Goal: Information Seeking & Learning: Learn about a topic

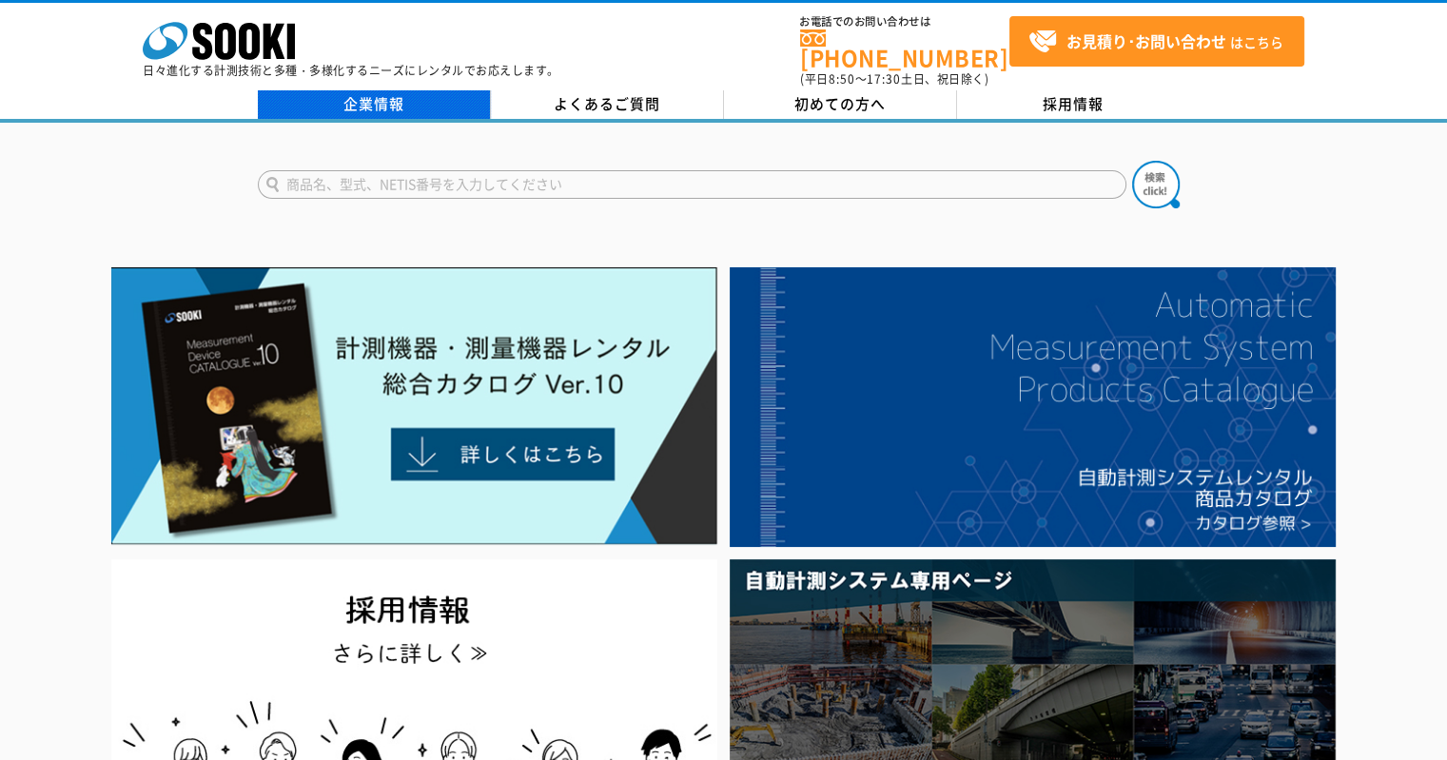
click at [410, 90] on link "企業情報" at bounding box center [374, 104] width 233 height 29
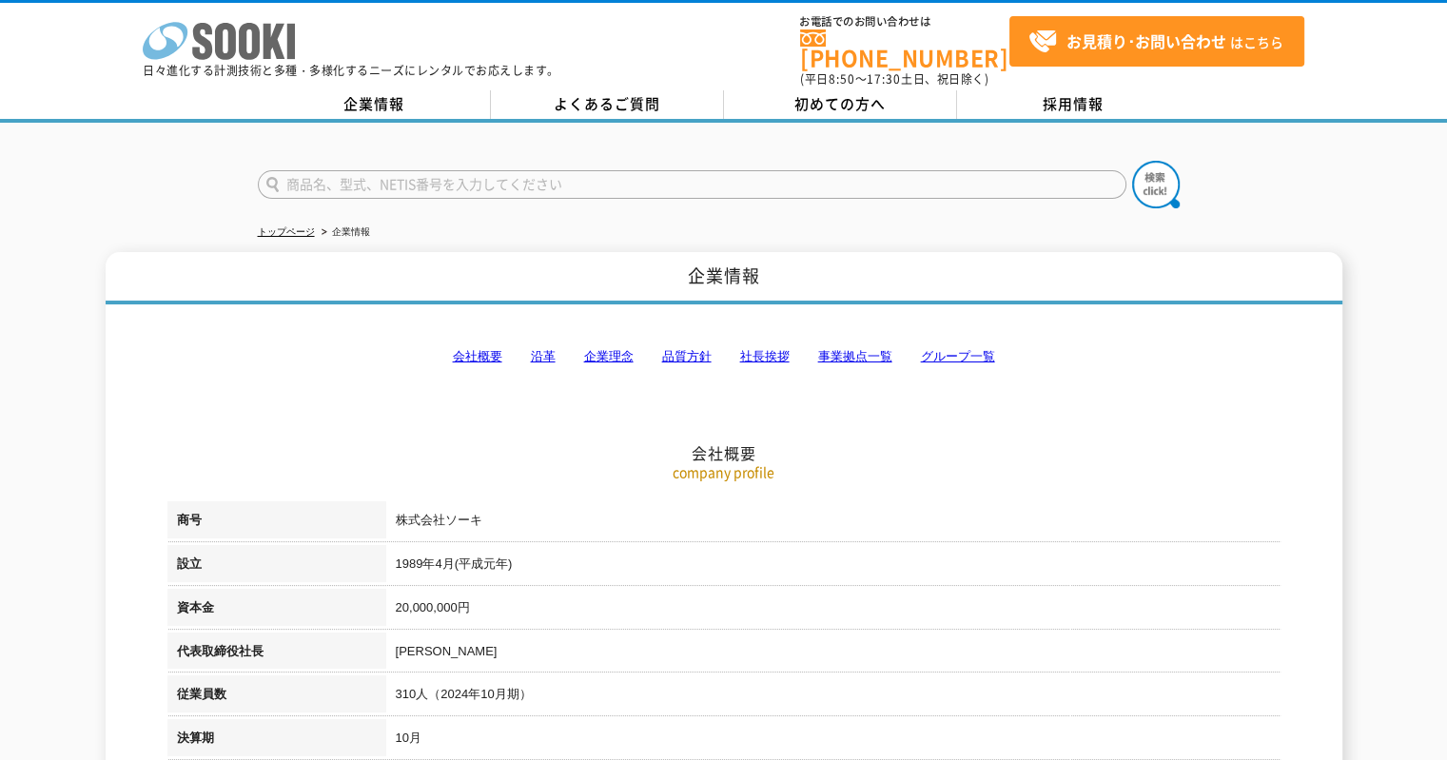
click at [255, 49] on icon at bounding box center [249, 41] width 21 height 37
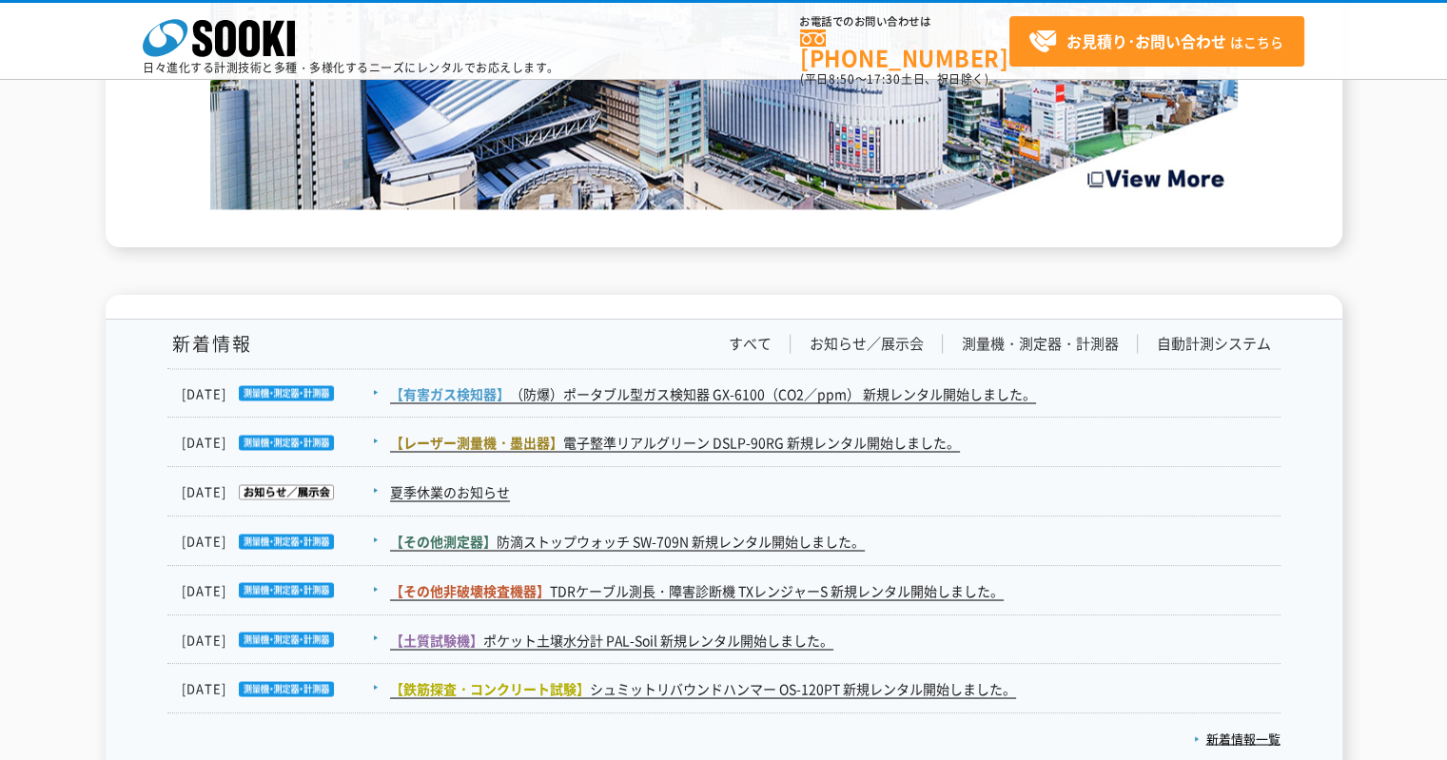
scroll to position [3520, 0]
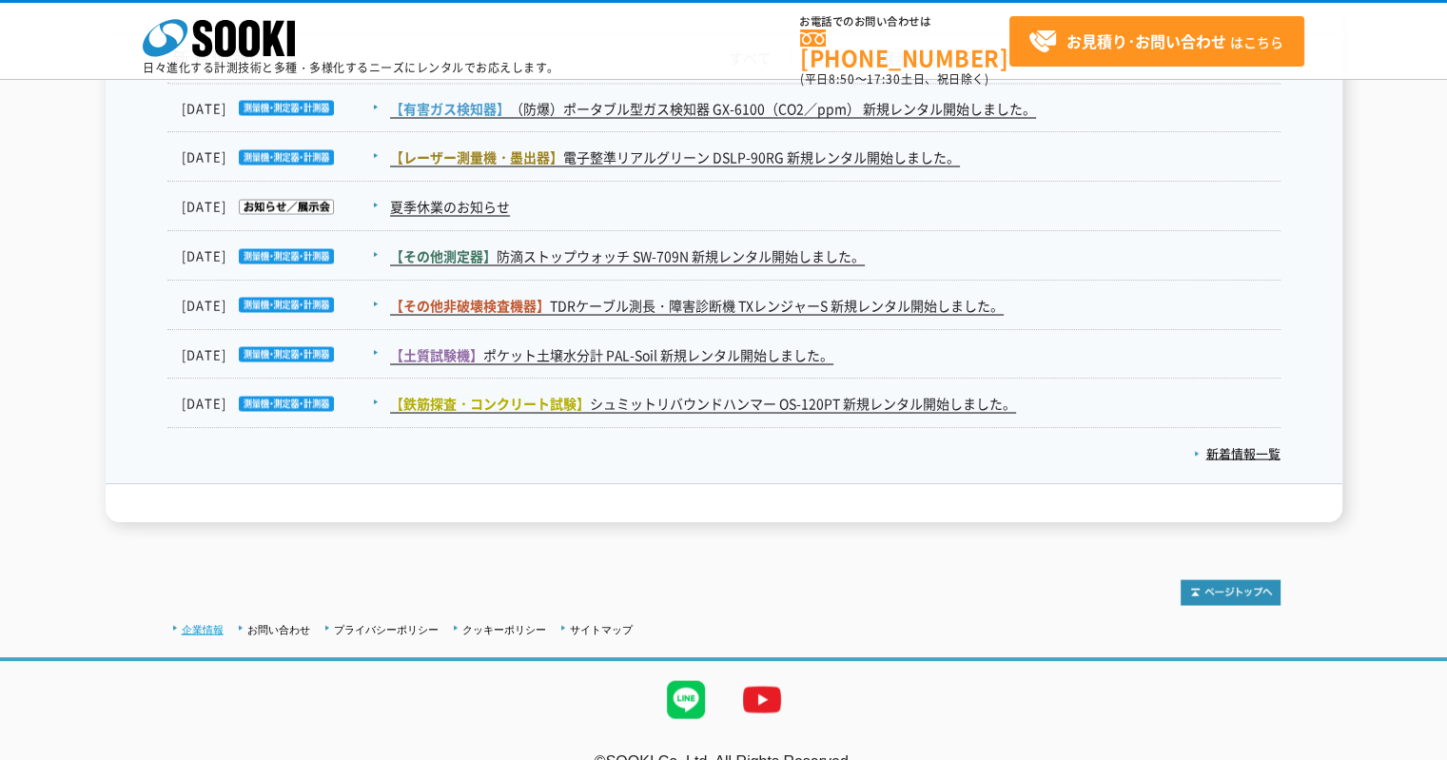
click at [205, 623] on link "企業情報" at bounding box center [203, 628] width 42 height 11
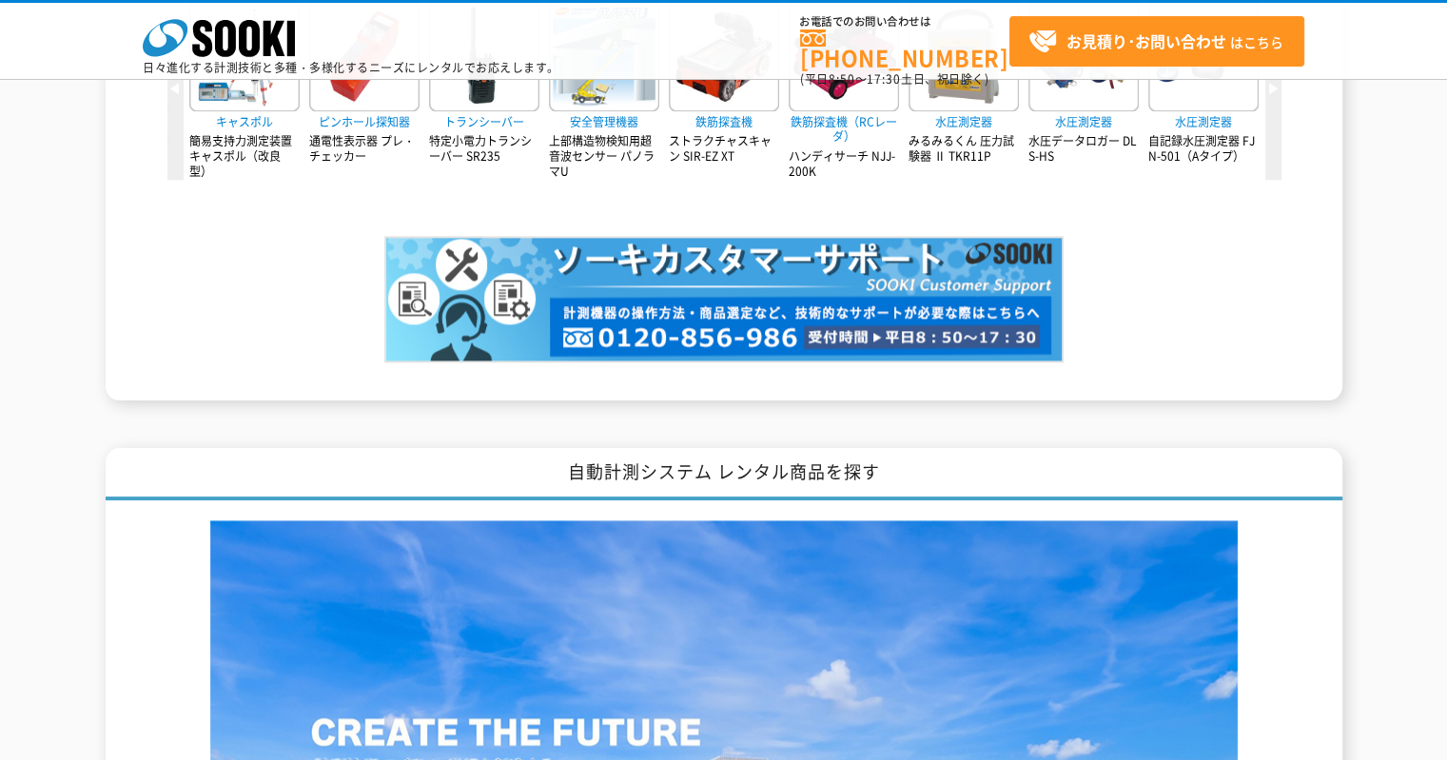
scroll to position [1903, 0]
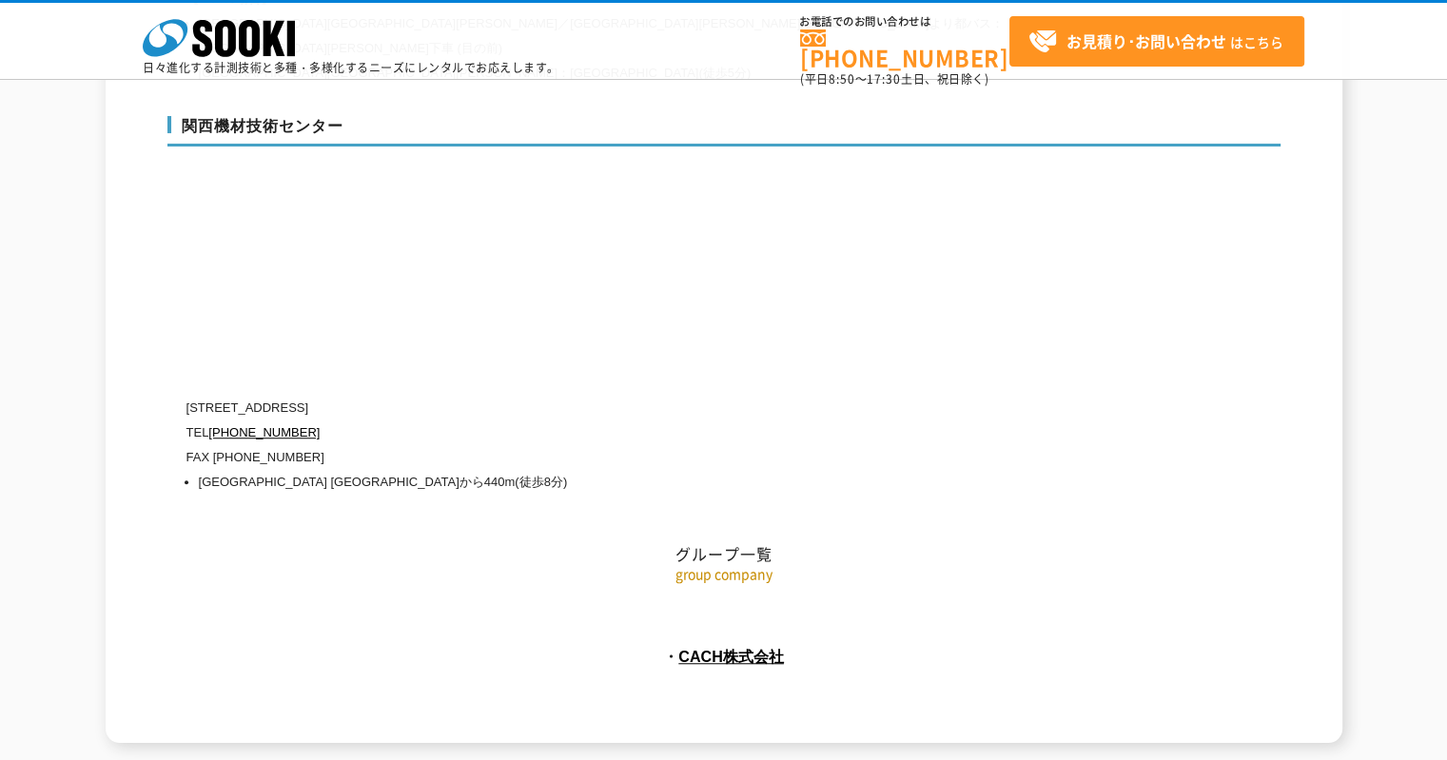
scroll to position [8648, 0]
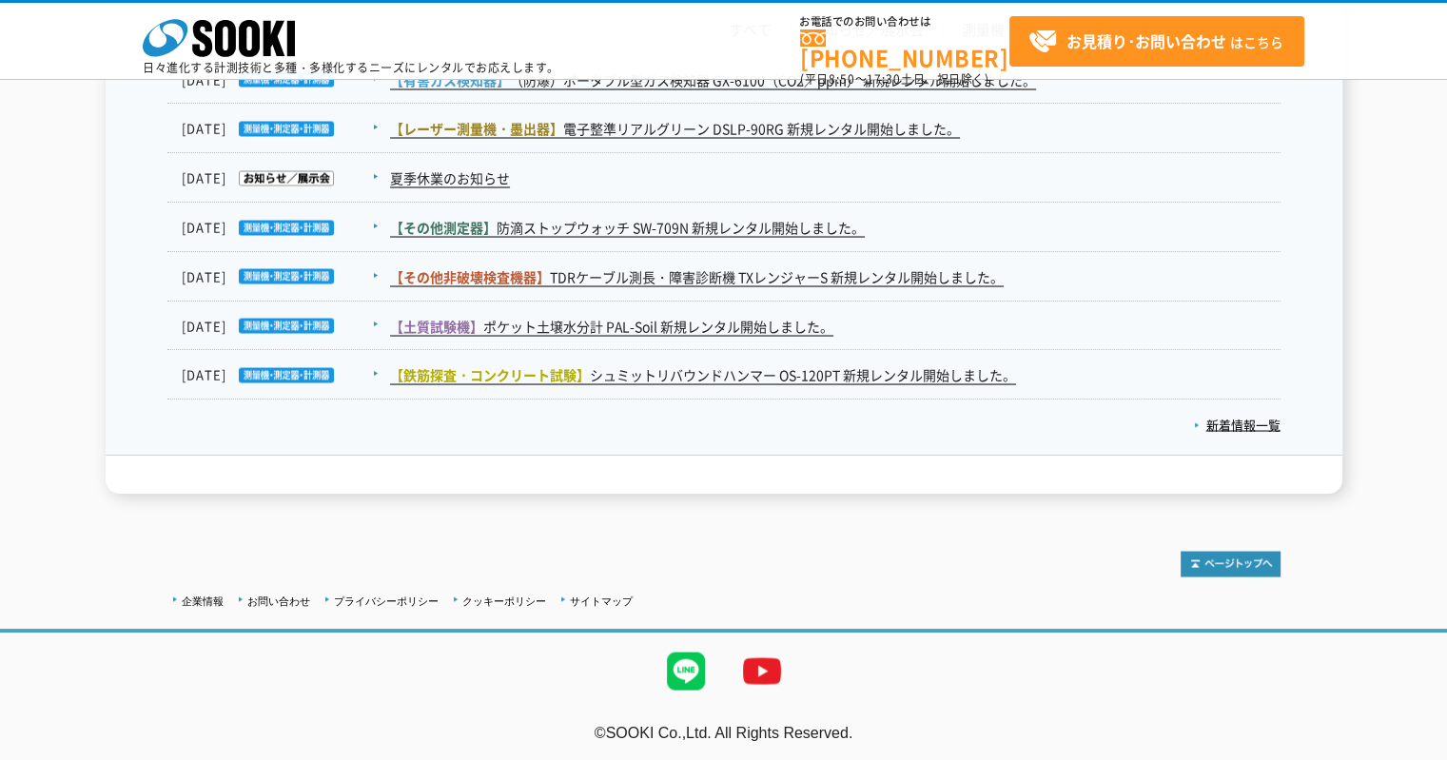
scroll to position [3454, 0]
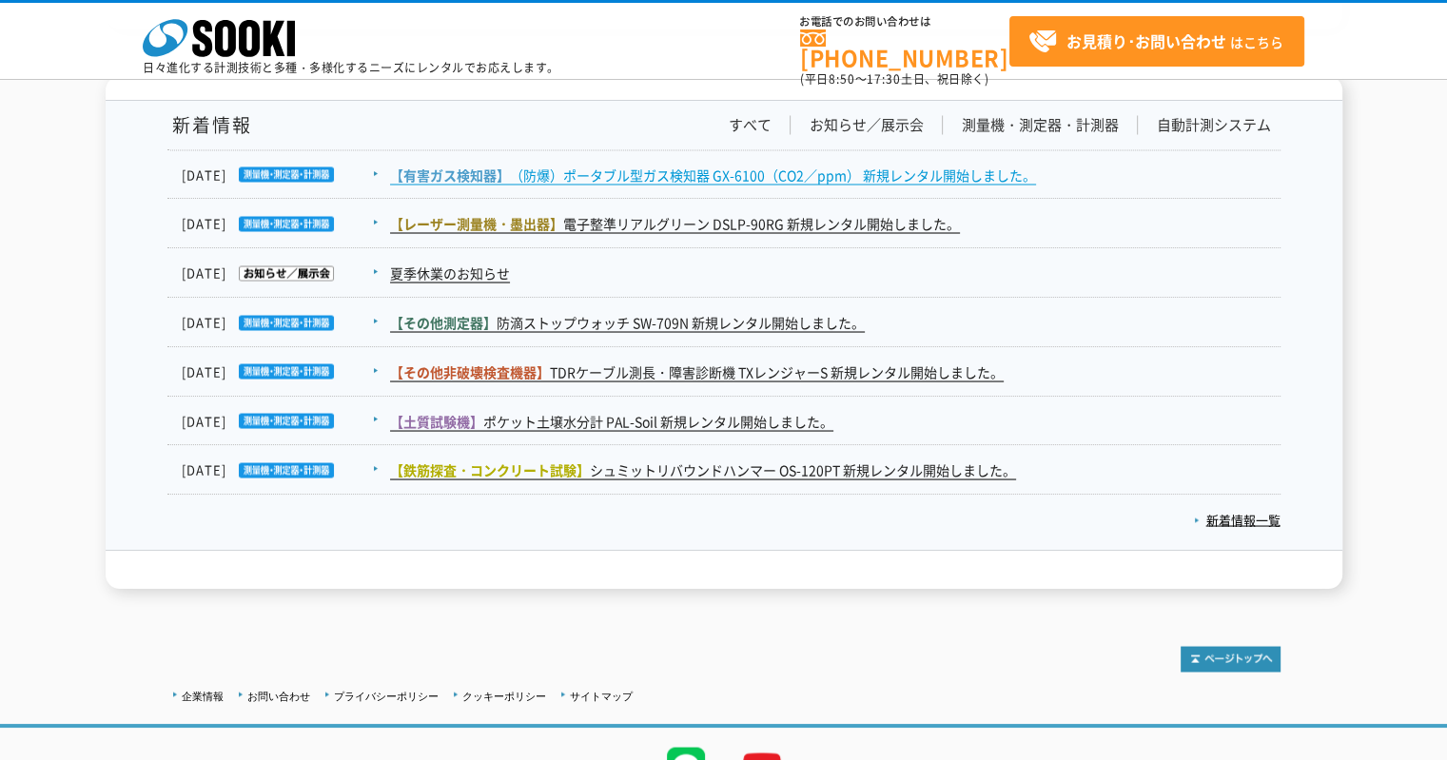
click at [814, 173] on link "【有害ガス検知器】 （防爆）ポータブル型ガス検知器 GX-6100（CO2／ppm） 新規レンタル開始しました。" at bounding box center [713, 175] width 646 height 20
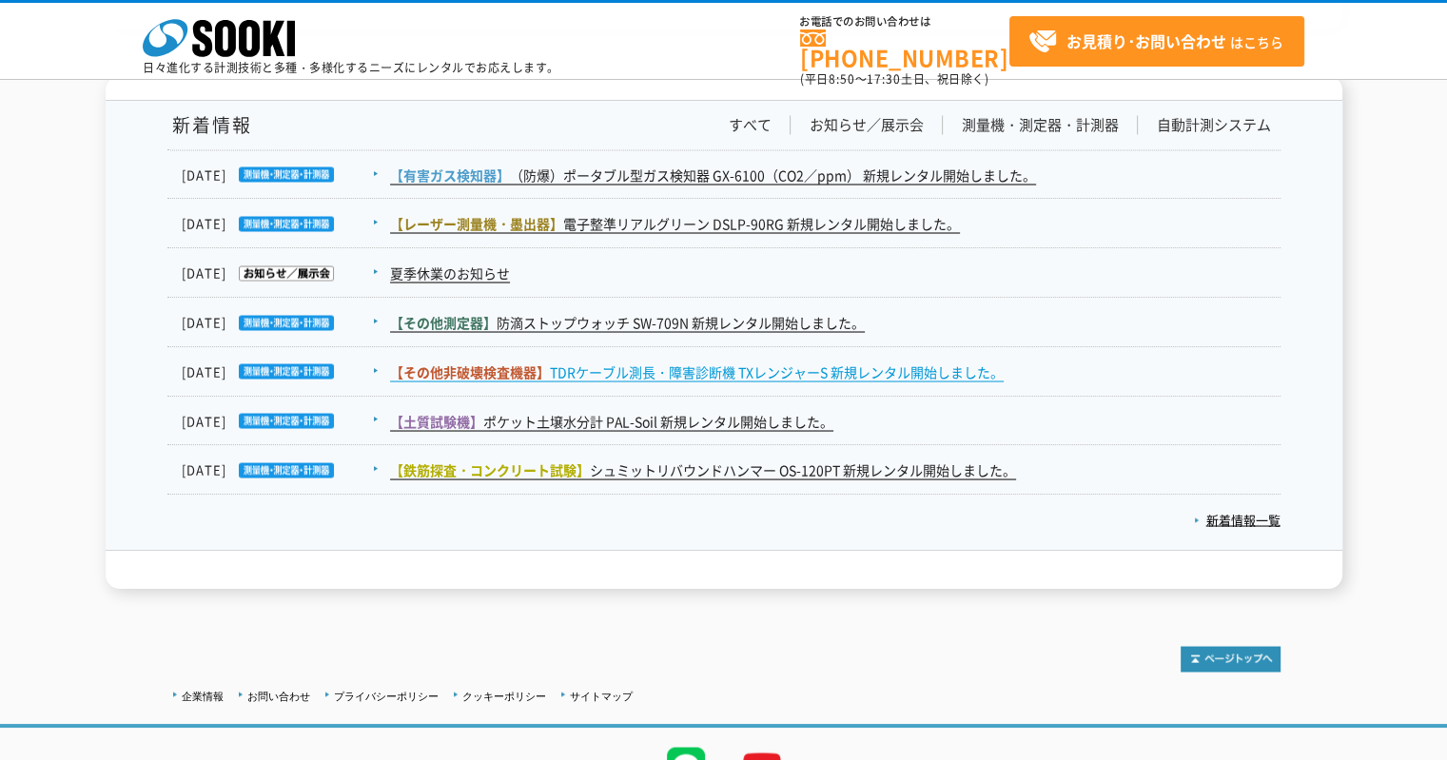
click at [740, 366] on link "【その他非破壊検査機器】 TDRケーブル測長・障害診断機 TXレンジャーS 新規レンタル開始しました。" at bounding box center [697, 372] width 614 height 20
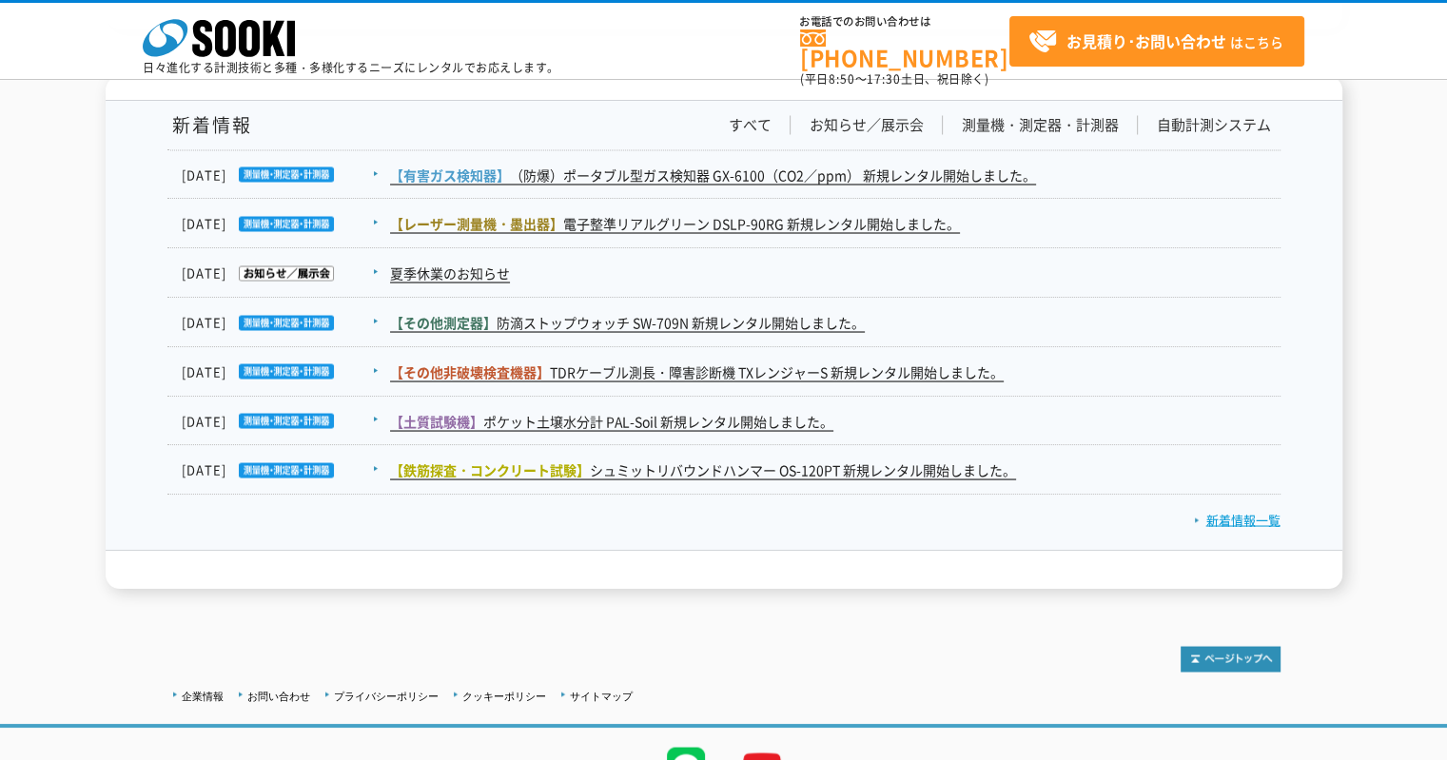
click at [1239, 519] on link "新着情報一覧" at bounding box center [1237, 519] width 87 height 18
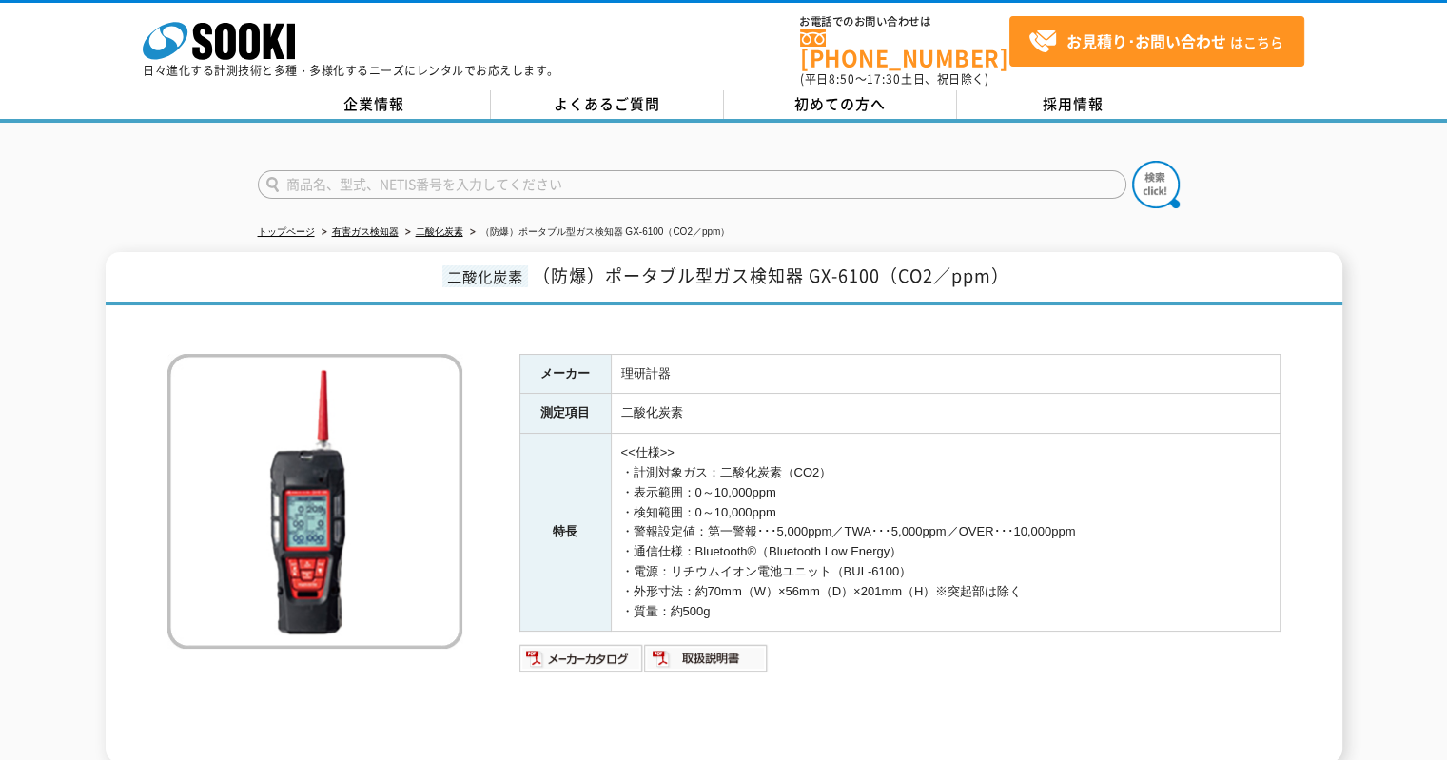
scroll to position [95, 0]
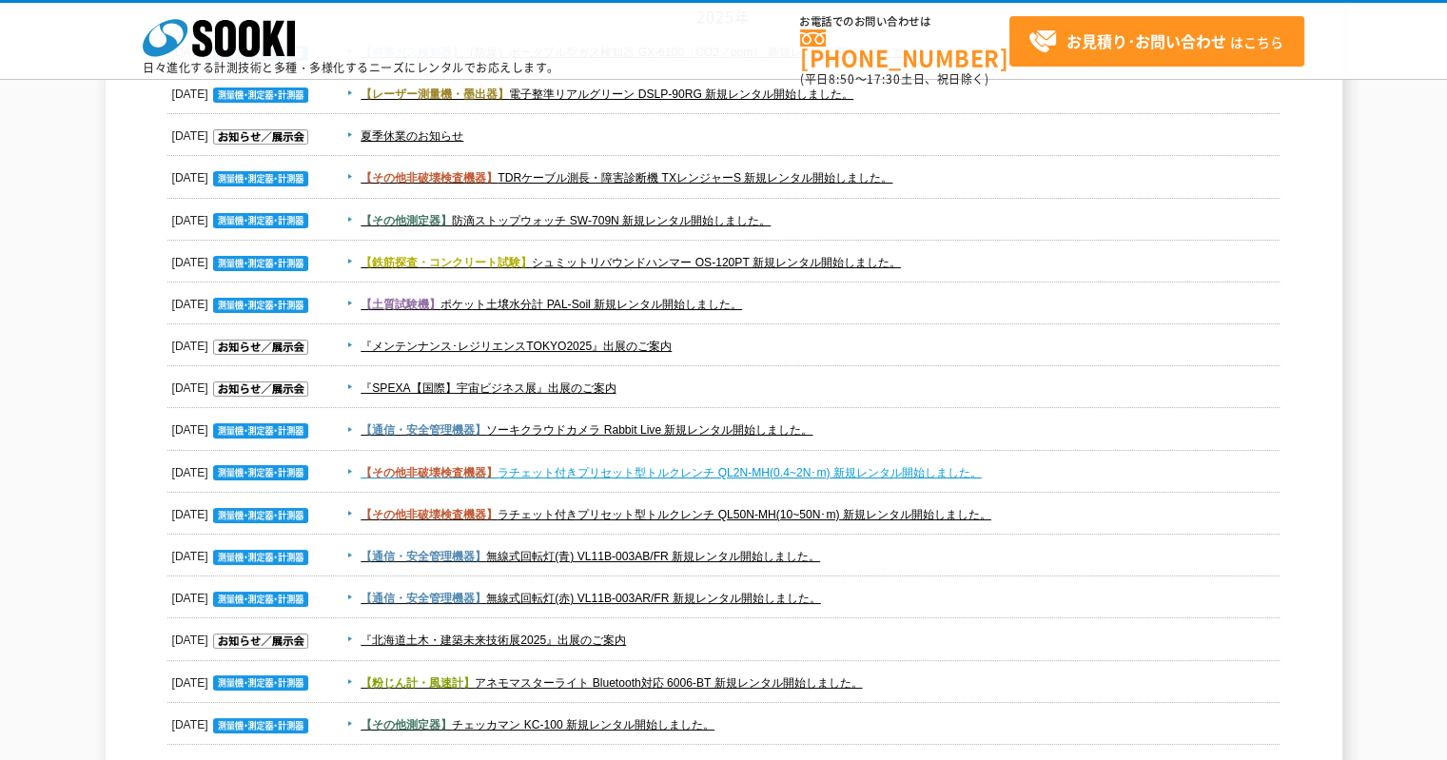
scroll to position [476, 0]
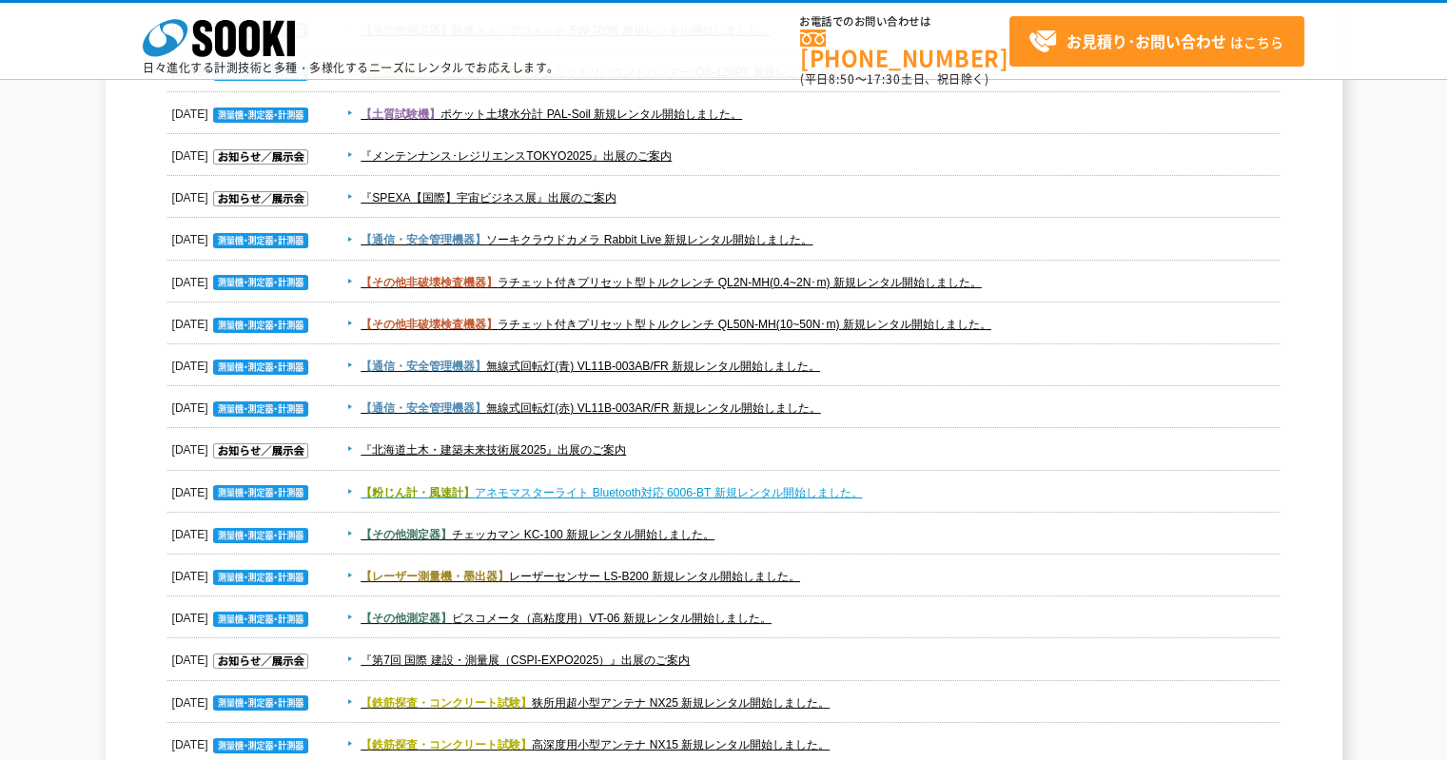
click at [792, 494] on link "【粉じん計・風速計】 アネモマスターライト Bluetooth対応 6006-BT 新規レンタル開始しました。" at bounding box center [611, 492] width 501 height 13
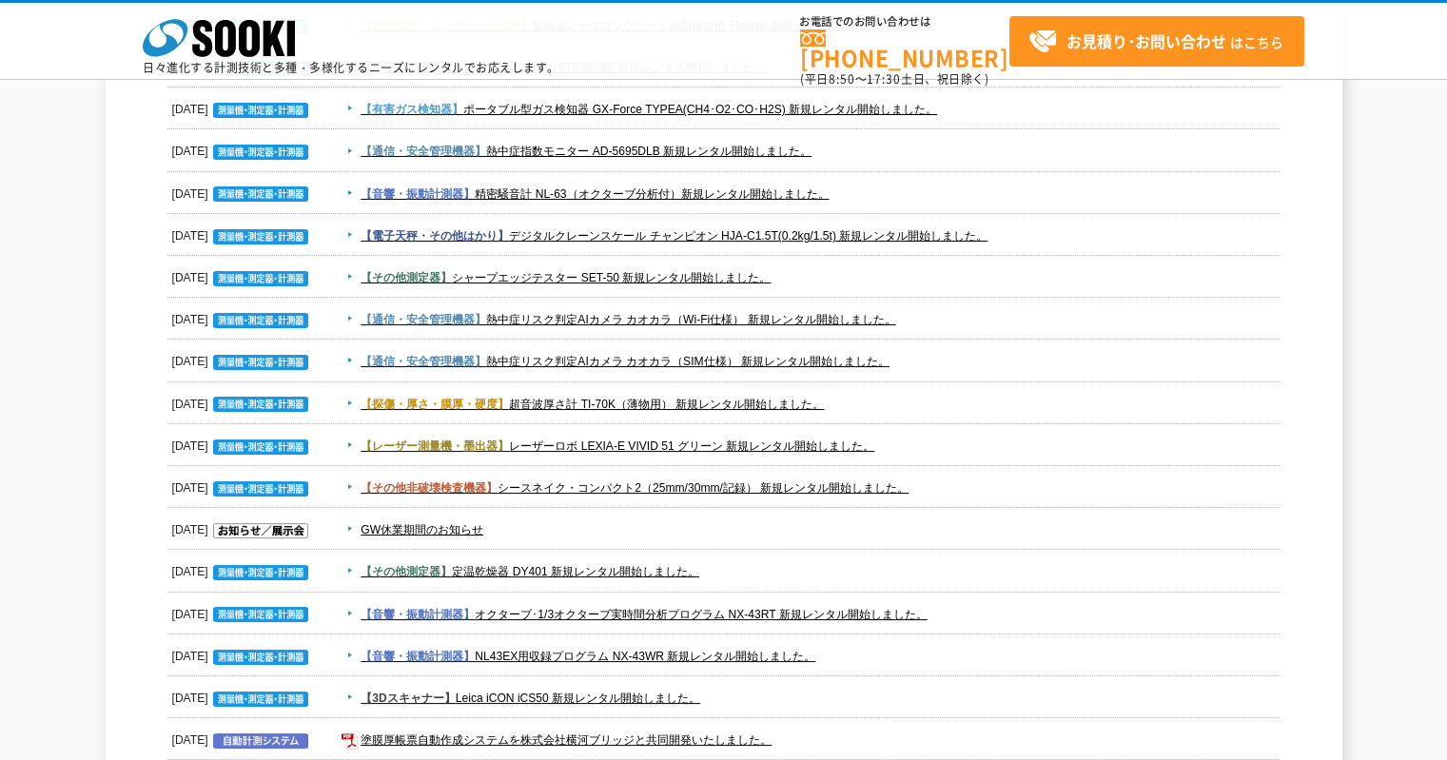
scroll to position [1427, 0]
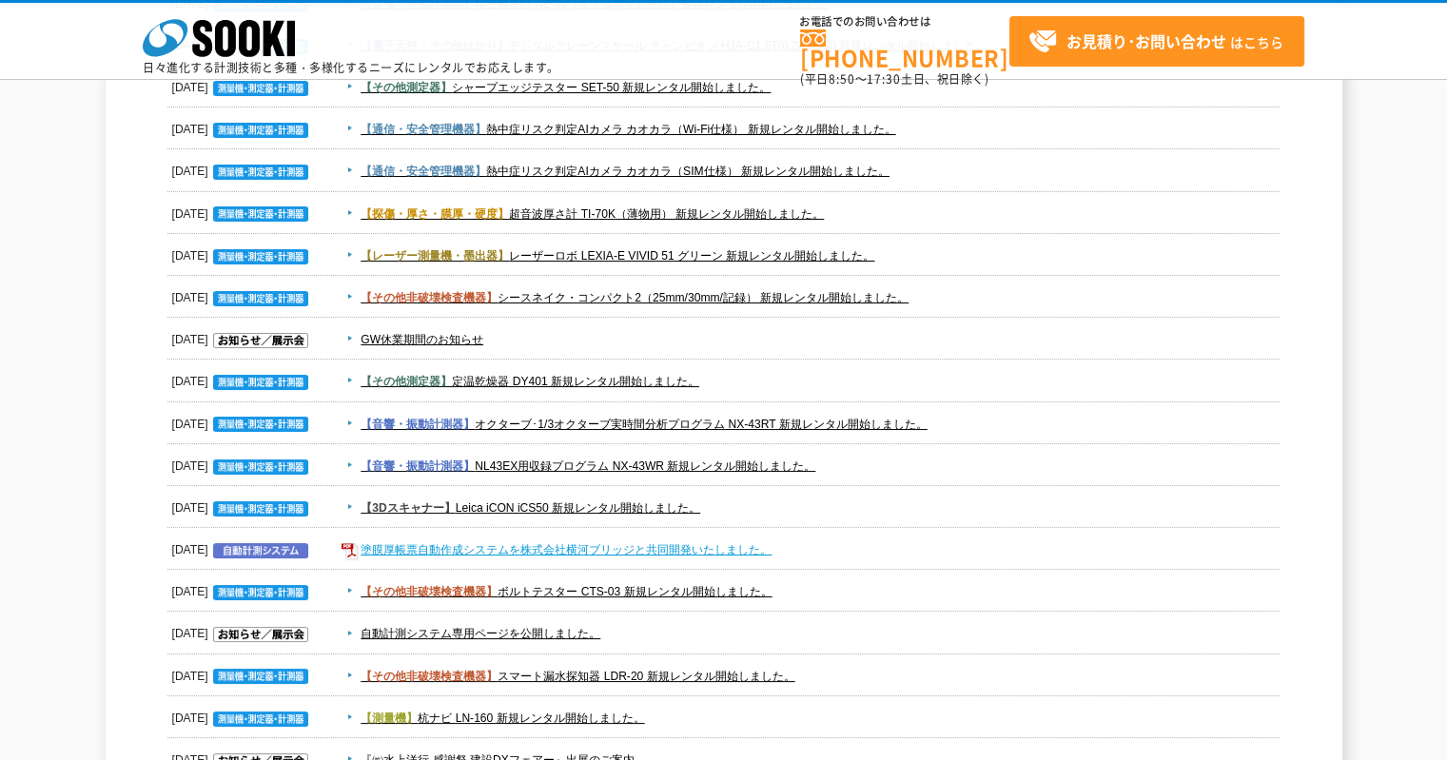
click at [643, 545] on link "塗膜厚帳票自動作成システムを株式会社横河ブリッジと共同開発いたしました。" at bounding box center [566, 549] width 411 height 13
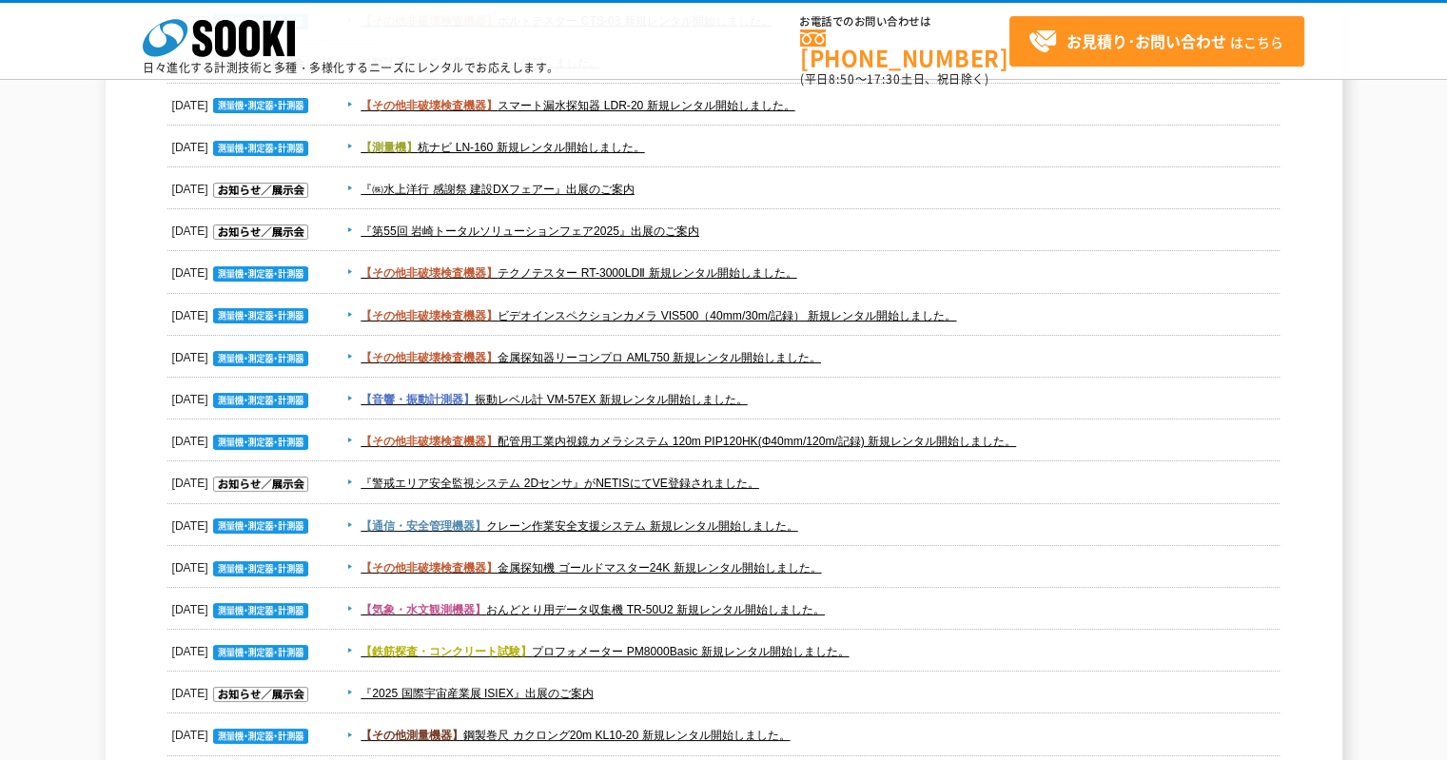
scroll to position [2093, 0]
